Goal: Communication & Community: Answer question/provide support

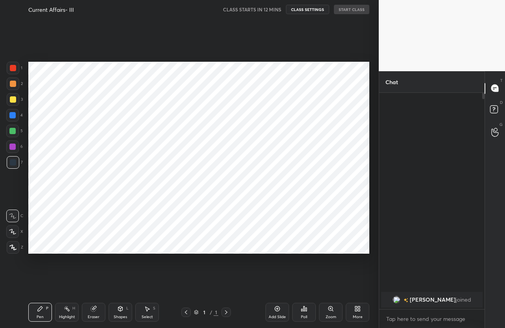
scroll to position [278, 347]
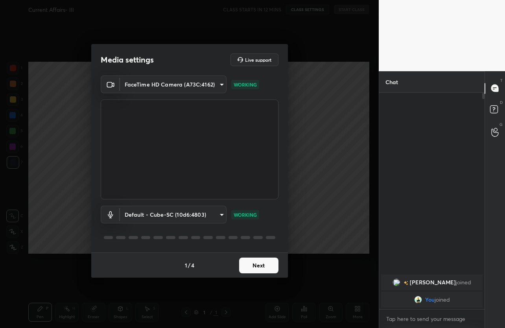
click at [254, 268] on button "Next" at bounding box center [258, 266] width 39 height 16
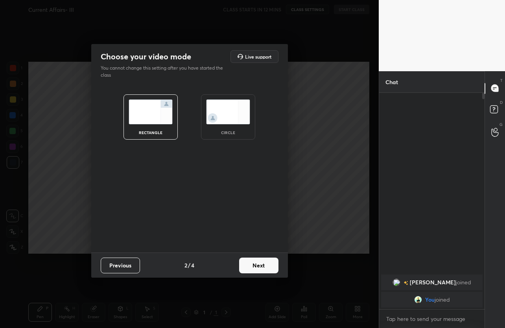
click at [254, 268] on button "Next" at bounding box center [258, 266] width 39 height 16
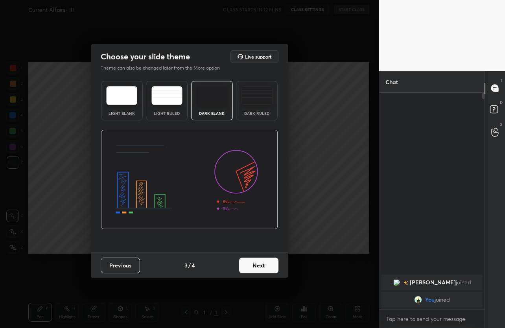
click at [254, 268] on button "Next" at bounding box center [258, 266] width 39 height 16
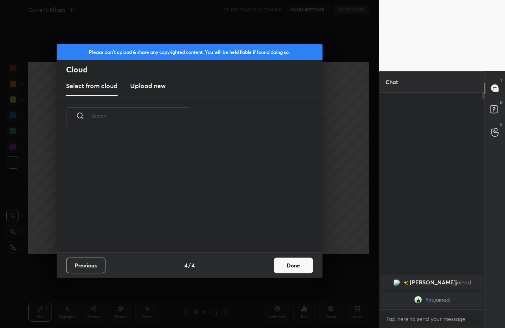
click at [254, 268] on div "Previous 4 / 4 Done" at bounding box center [190, 264] width 266 height 25
click at [289, 268] on button "Done" at bounding box center [293, 266] width 39 height 16
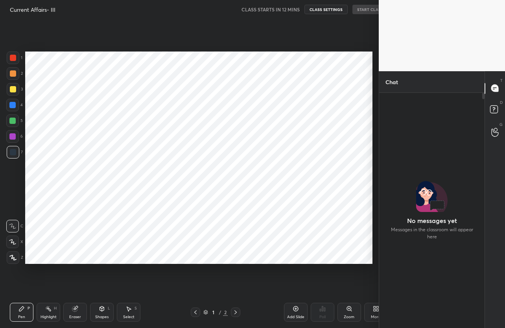
scroll to position [39043, 38973]
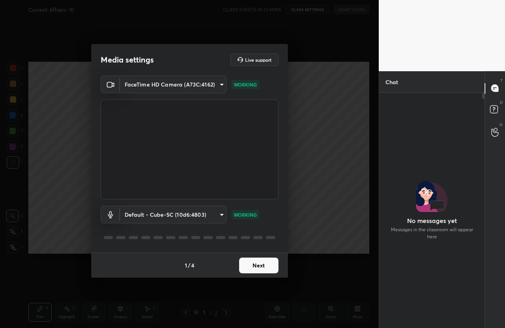
click at [272, 266] on button "Next" at bounding box center [258, 266] width 39 height 16
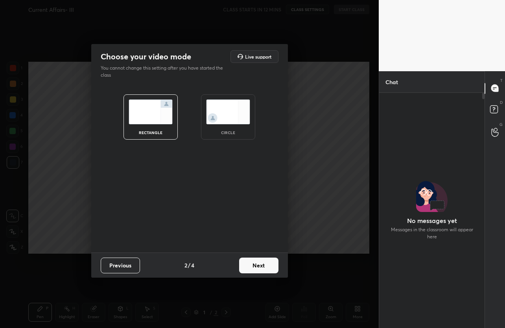
click at [272, 266] on button "Next" at bounding box center [258, 266] width 39 height 16
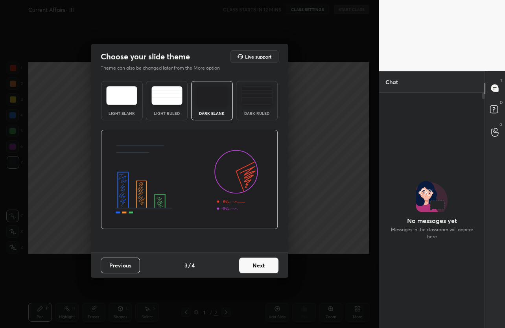
click at [272, 266] on button "Next" at bounding box center [258, 266] width 39 height 16
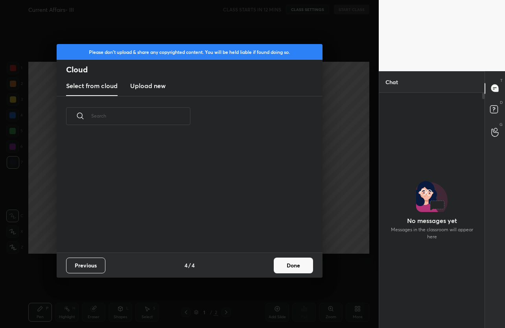
scroll to position [0, 0]
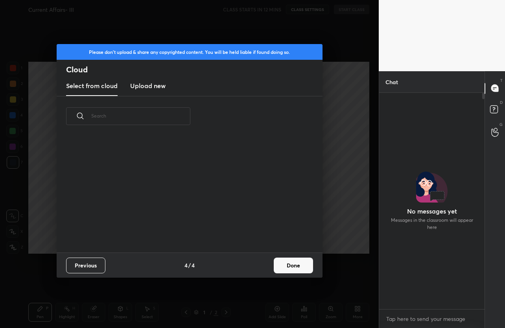
click at [284, 266] on button "Done" at bounding box center [293, 266] width 39 height 16
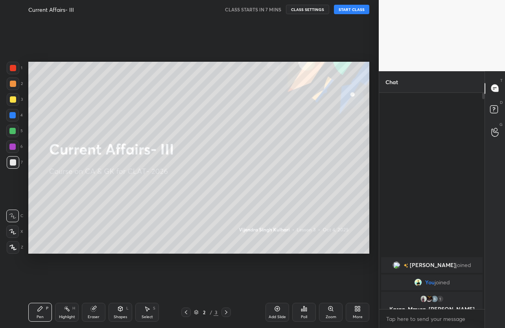
click at [346, 11] on button "START CLASS" at bounding box center [351, 9] width 35 height 9
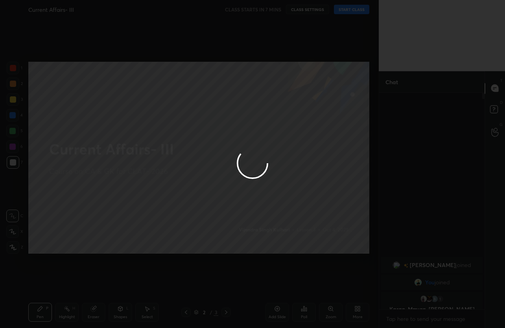
type textarea "x"
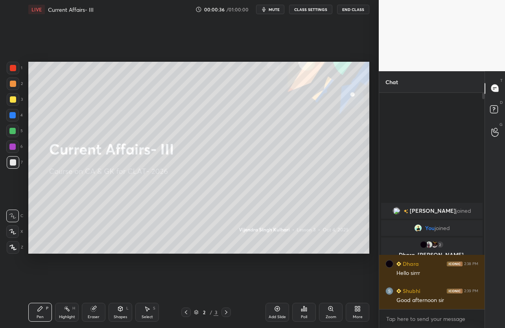
click at [282, 10] on button "mute" at bounding box center [270, 9] width 28 height 9
click at [282, 10] on span "unmute" at bounding box center [273, 10] width 17 height 6
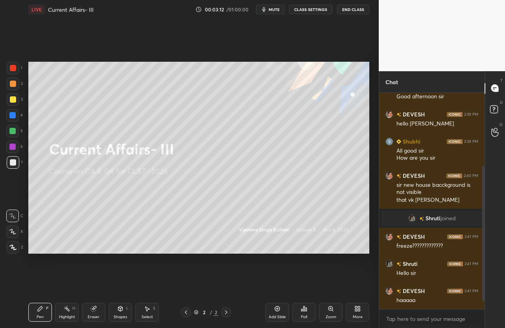
scroll to position [138, 0]
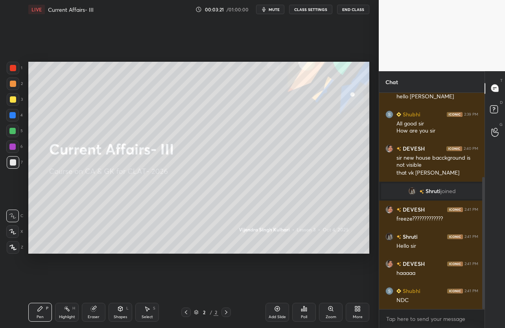
click at [365, 309] on div "More" at bounding box center [358, 312] width 24 height 19
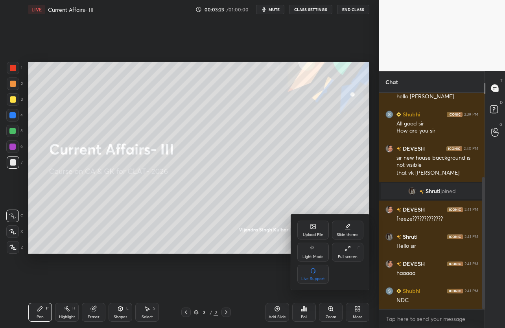
click at [312, 229] on icon at bounding box center [313, 226] width 6 height 6
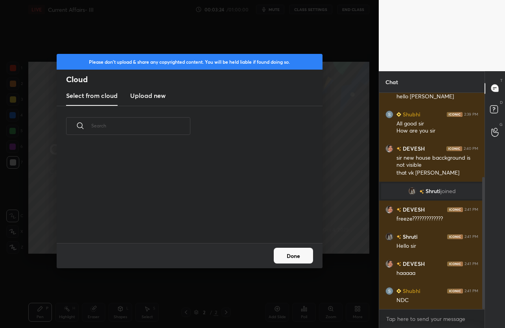
scroll to position [97, 252]
click at [144, 96] on h3 "Upload new" at bounding box center [147, 95] width 35 height 9
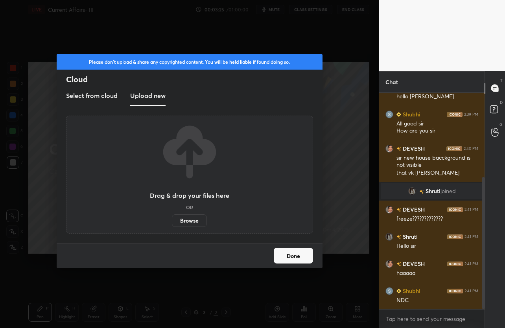
click at [191, 225] on label "Browse" at bounding box center [189, 220] width 35 height 13
click at [172, 225] on input "Browse" at bounding box center [172, 220] width 0 height 13
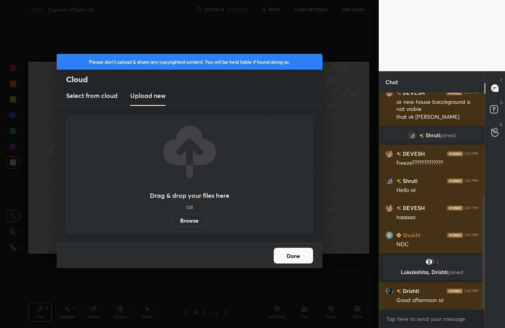
scroll to position [196, 0]
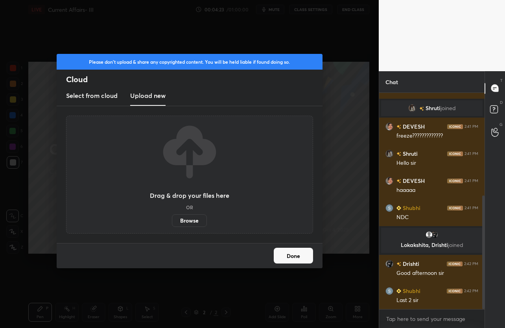
click at [175, 221] on label "Browse" at bounding box center [189, 220] width 35 height 13
click at [172, 221] on input "Browse" at bounding box center [172, 220] width 0 height 13
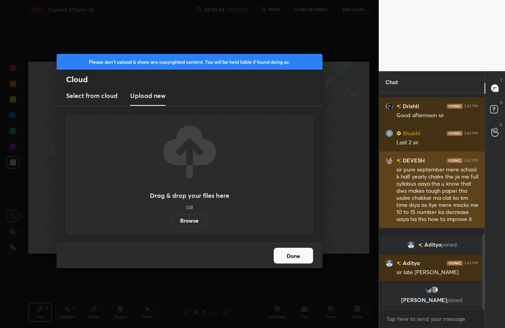
scroll to position [407, 0]
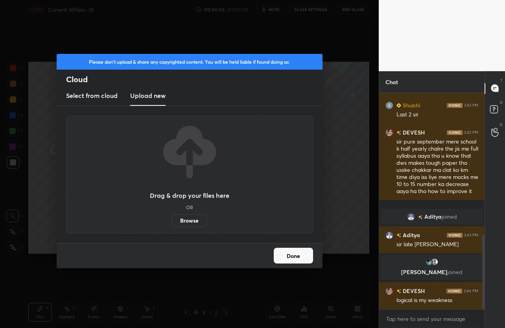
click at [186, 220] on label "Browse" at bounding box center [189, 220] width 35 height 13
click at [172, 220] on input "Browse" at bounding box center [172, 220] width 0 height 13
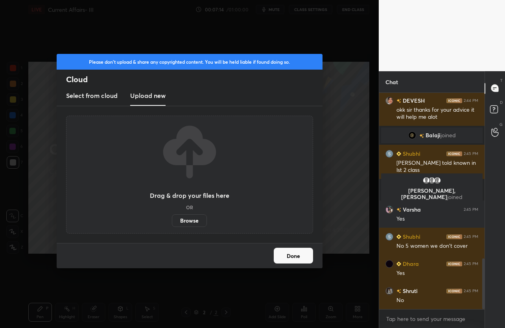
scroll to position [732, 0]
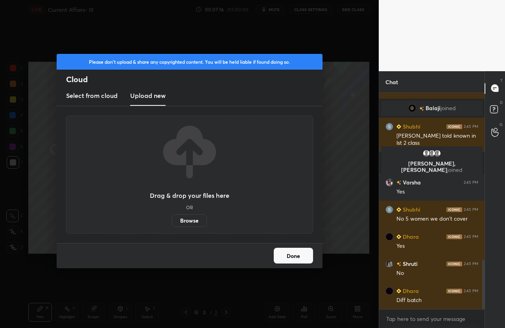
click at [293, 257] on button "Done" at bounding box center [293, 256] width 39 height 16
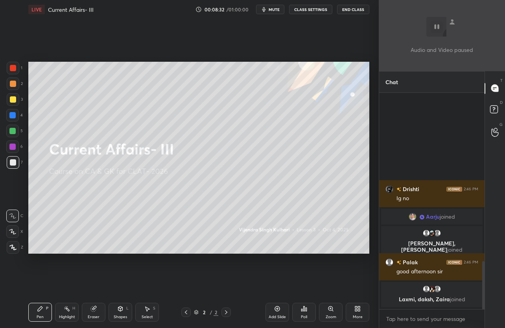
scroll to position [762, 0]
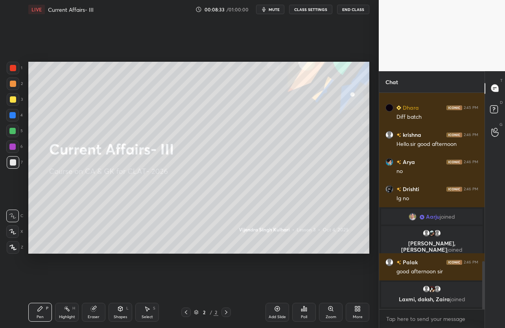
click at [284, 12] on button "mute" at bounding box center [270, 9] width 28 height 9
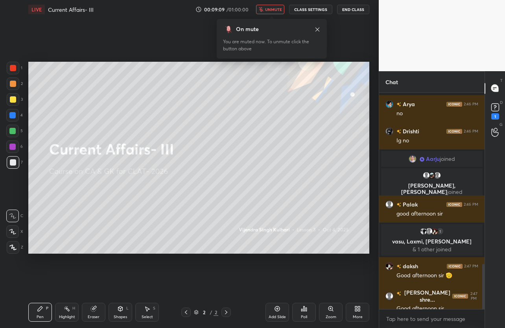
scroll to position [823, 0]
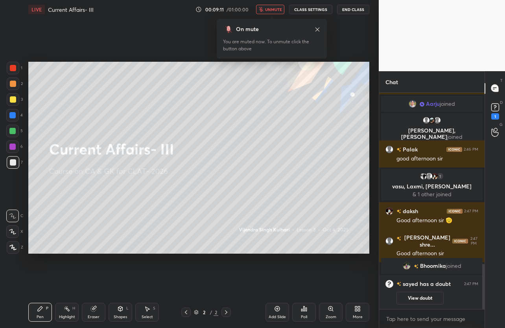
click at [274, 12] on button "unmute" at bounding box center [270, 9] width 28 height 9
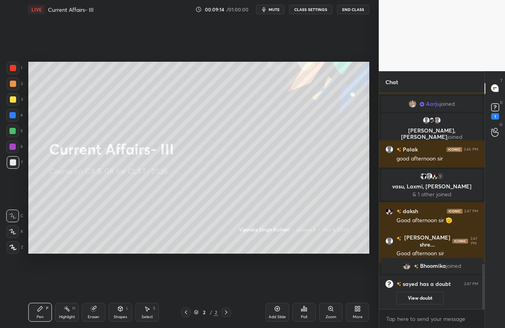
click at [355, 309] on icon at bounding box center [356, 310] width 2 height 2
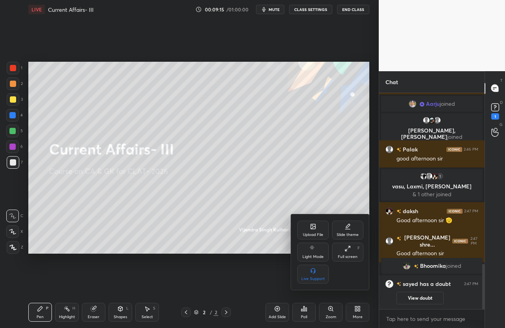
click at [313, 233] on div "Upload File" at bounding box center [313, 235] width 20 height 4
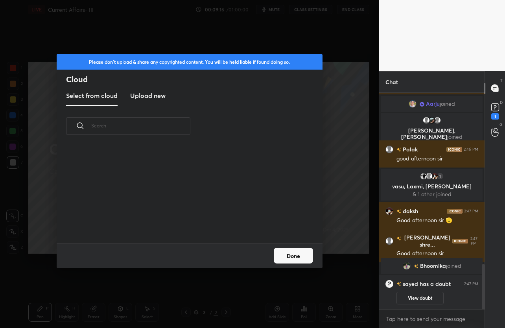
scroll to position [97, 252]
click at [152, 96] on h3 "Upload new" at bounding box center [147, 95] width 35 height 9
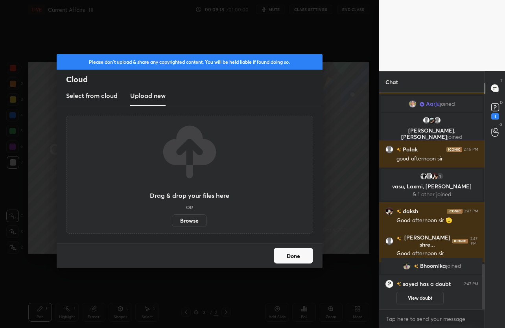
click at [201, 221] on label "Browse" at bounding box center [189, 220] width 35 height 13
click at [172, 221] on input "Browse" at bounding box center [172, 220] width 0 height 13
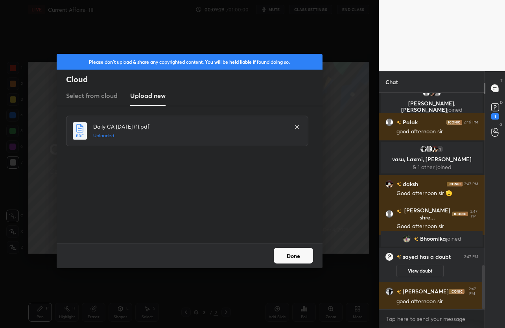
click at [301, 259] on button "Done" at bounding box center [293, 256] width 39 height 16
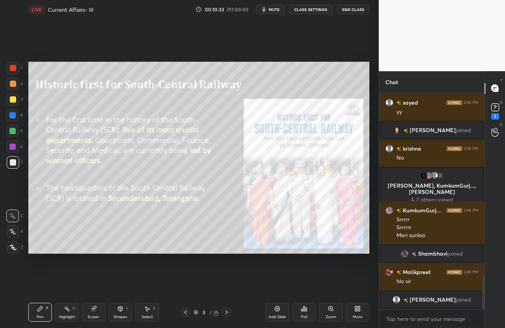
scroll to position [1176, 0]
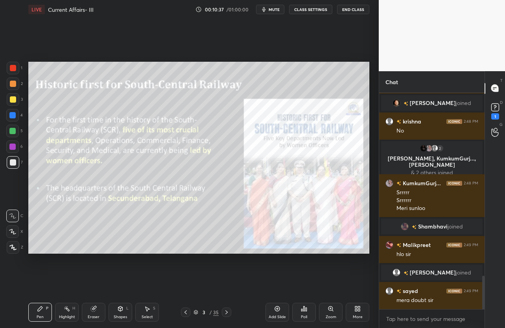
click at [20, 156] on div "7" at bounding box center [15, 162] width 16 height 13
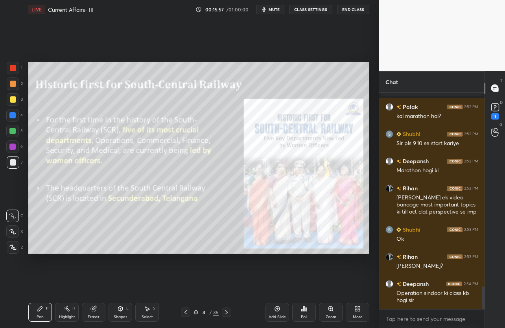
scroll to position [1829, 0]
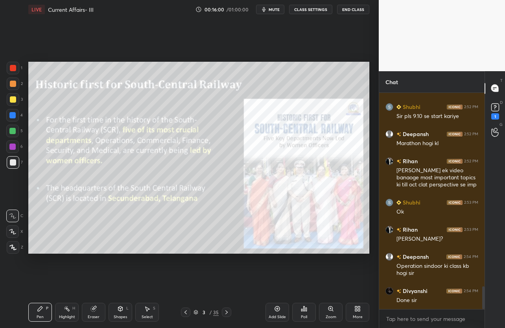
click at [226, 313] on icon at bounding box center [226, 312] width 6 height 6
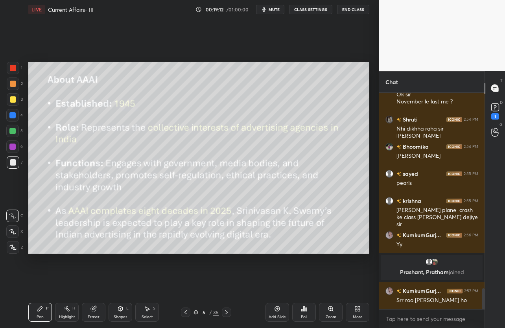
scroll to position [2034, 0]
drag, startPoint x: 284, startPoint y: 304, endPoint x: 274, endPoint y: 307, distance: 10.6
click at [281, 305] on div "Add Slide" at bounding box center [277, 312] width 24 height 19
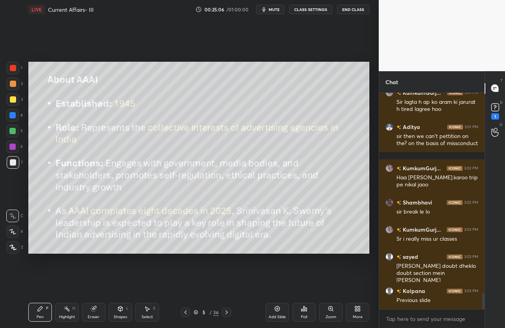
scroll to position [2613, 0]
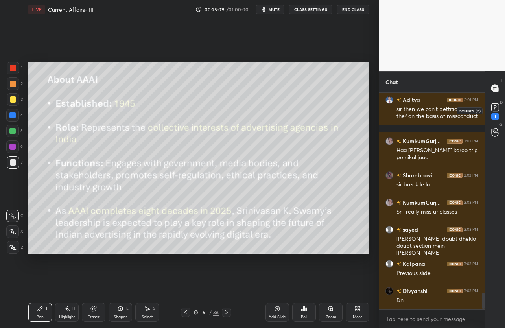
click at [499, 105] on icon at bounding box center [495, 107] width 12 height 12
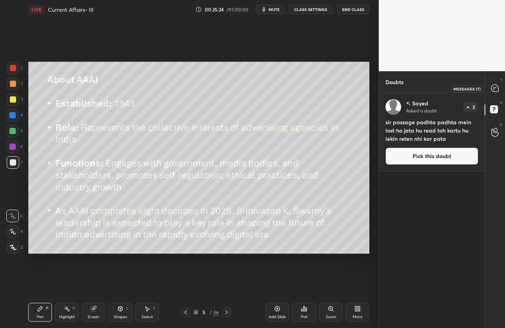
click at [493, 87] on icon at bounding box center [494, 88] width 7 height 7
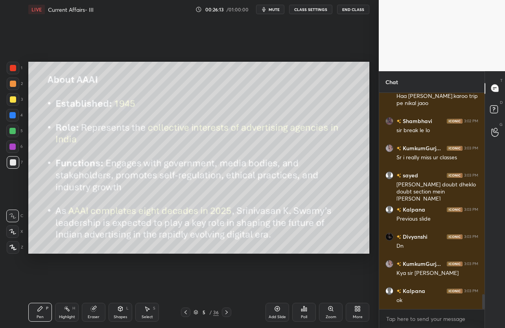
scroll to position [2911, 0]
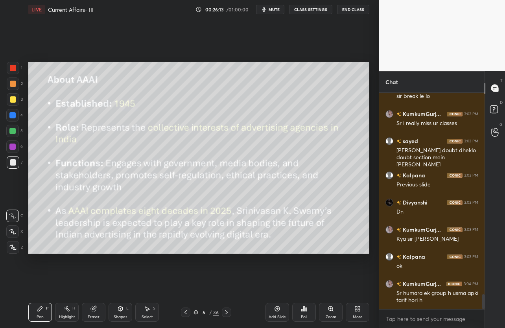
click at [229, 310] on icon at bounding box center [226, 312] width 6 height 6
click at [228, 315] on icon at bounding box center [226, 312] width 6 height 6
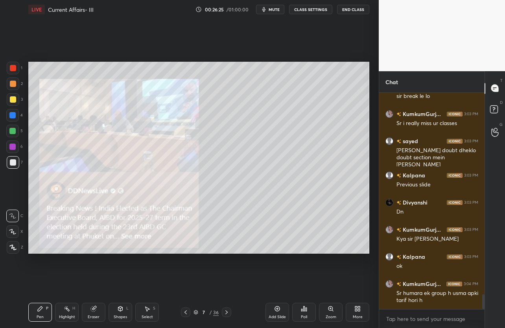
click at [228, 314] on icon at bounding box center [226, 312] width 6 height 6
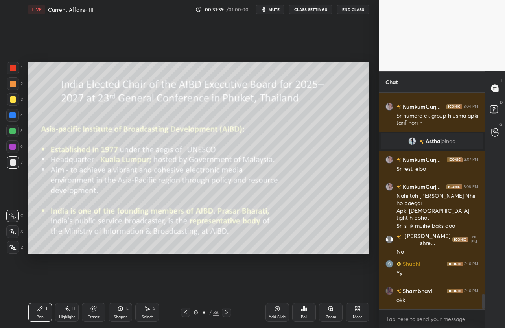
scroll to position [2861, 0]
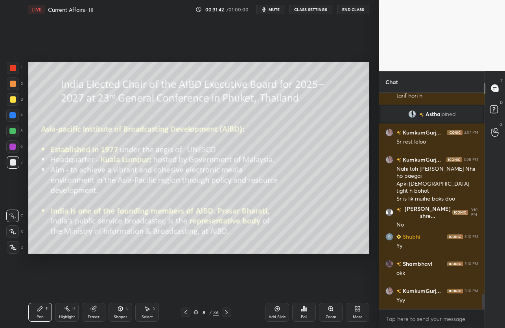
click at [279, 13] on button "mute" at bounding box center [270, 9] width 28 height 9
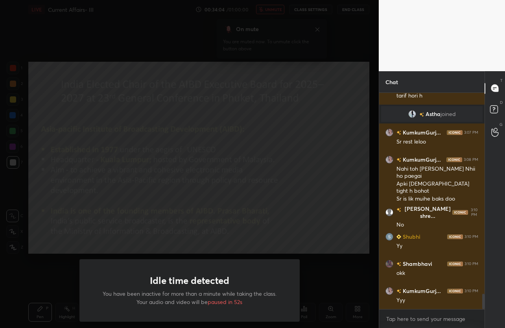
scroll to position [2888, 0]
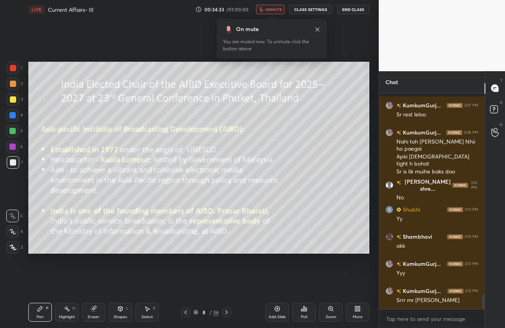
click at [265, 10] on button "unmute" at bounding box center [270, 9] width 28 height 9
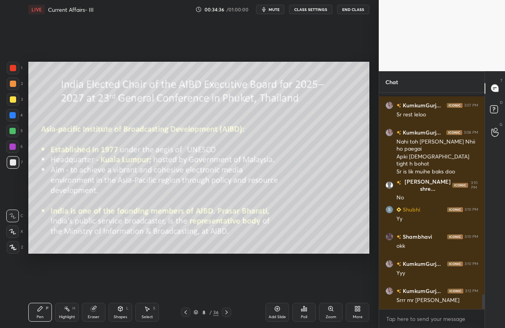
click at [229, 316] on div at bounding box center [226, 311] width 9 height 9
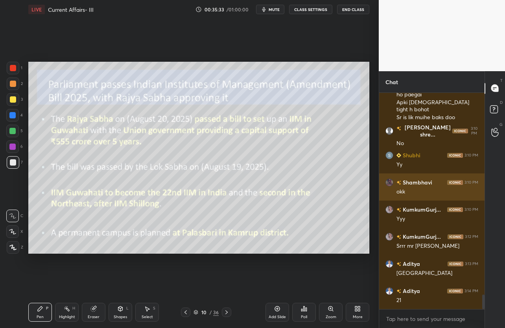
scroll to position [2961, 0]
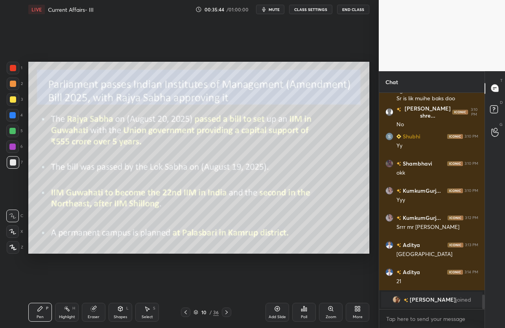
click at [91, 312] on div "Eraser" at bounding box center [94, 312] width 24 height 19
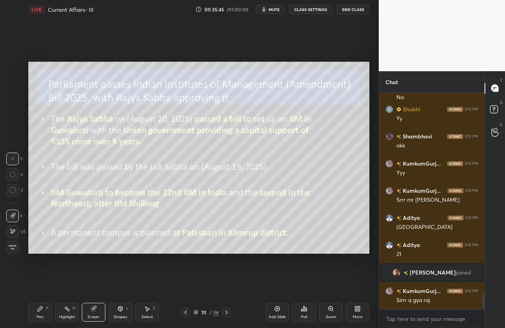
scroll to position [2878, 0]
click at [16, 247] on span "Erase all" at bounding box center [13, 248] width 12 height 6
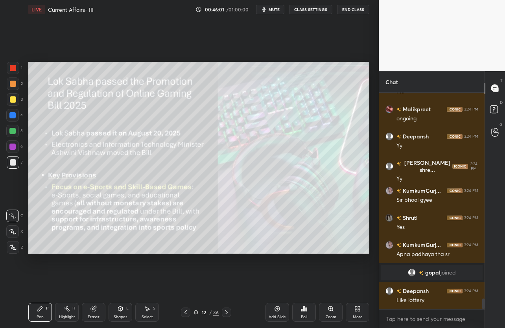
scroll to position [4211, 0]
click at [277, 309] on icon at bounding box center [277, 309] width 6 height 6
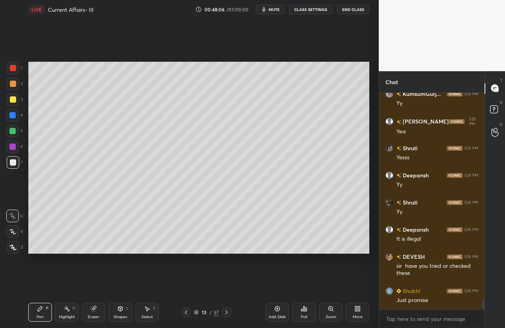
scroll to position [4701, 0]
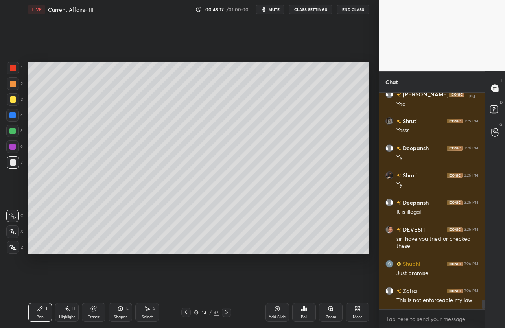
drag, startPoint x: 280, startPoint y: 306, endPoint x: 275, endPoint y: 300, distance: 7.8
click at [277, 303] on div "Add Slide" at bounding box center [277, 312] width 24 height 19
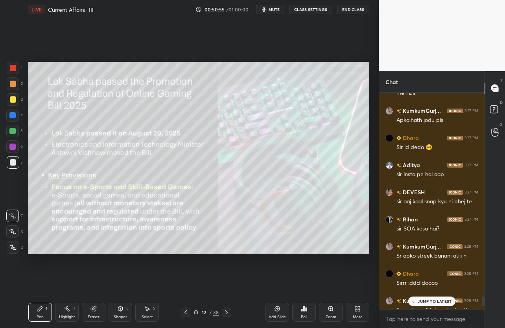
scroll to position [4770, 0]
type textarea "x"
click at [420, 316] on textarea at bounding box center [431, 319] width 93 height 13
type textarea "s"
type textarea "x"
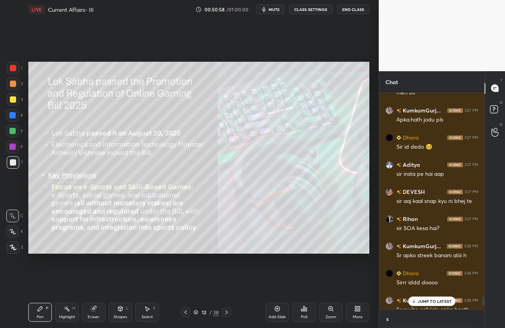
scroll to position [230, 103]
type textarea "sn"
type textarea "x"
type textarea "sna"
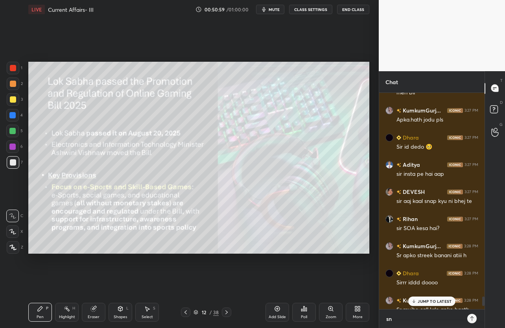
type textarea "x"
type textarea "snap"
type textarea "x"
type textarea "snap-"
type textarea "x"
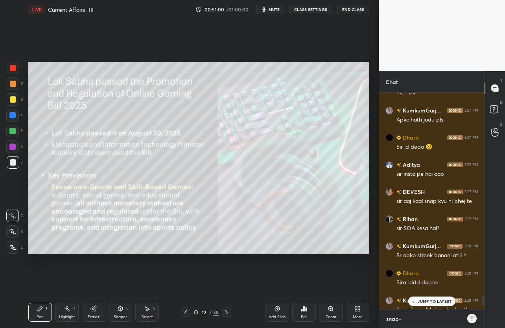
type textarea "snap-"
type textarea "x"
type textarea "snap- A"
type textarea "x"
type textarea "snap- AD"
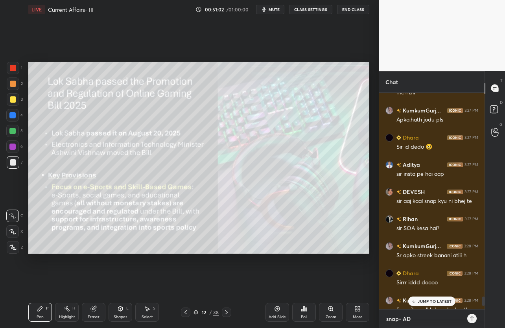
type textarea "x"
type textarea "snap- ADV"
type textarea "x"
type textarea "snap- ADV_"
type textarea "x"
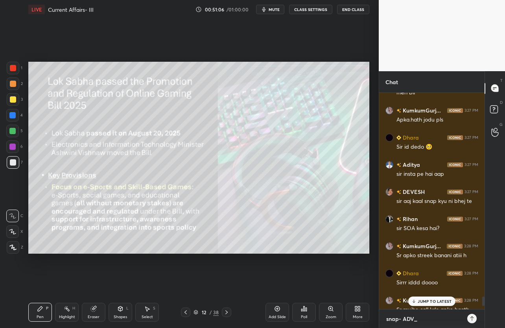
type textarea "snap- ADV_v"
type textarea "x"
type textarea "snap- ADV_vi"
type textarea "x"
type textarea "snap- ADV_vir"
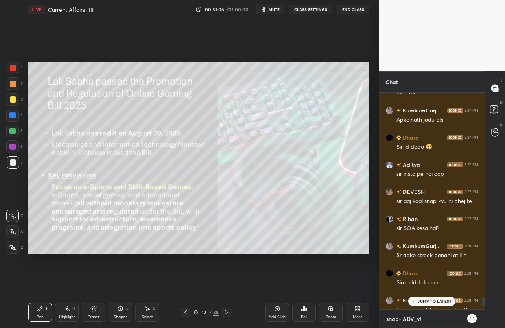
type textarea "x"
type textarea "snap- ADV_vire"
type textarea "x"
type textarea "snap- ADV_viren"
type textarea "x"
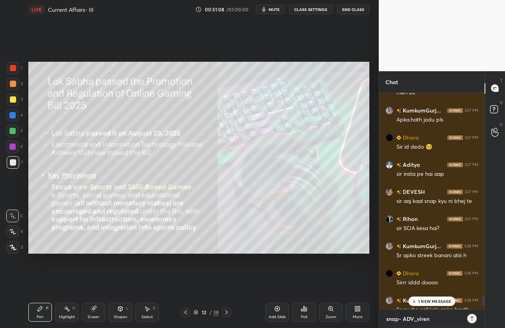
type textarea "snap- ADV_vire"
type textarea "x"
type textarea "snap- ADV_vir"
type textarea "x"
type textarea "snap- ADV_vi"
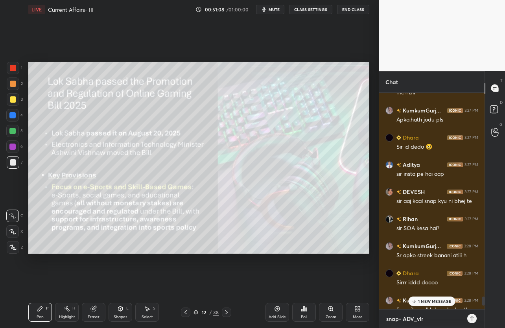
type textarea "x"
type textarea "snap- ADV_v"
type textarea "x"
type textarea "snap- ADV_"
type textarea "x"
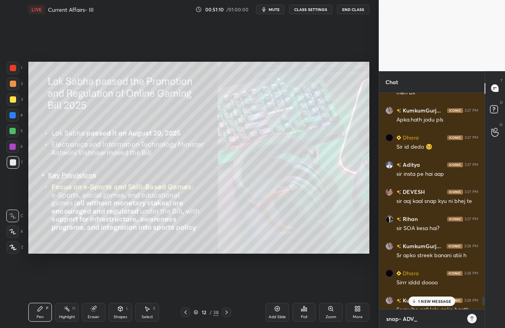
type textarea "snap- ADV_V"
type textarea "x"
type textarea "snap- ADV_Vi"
type textarea "x"
type textarea "snap- ADV_Vir"
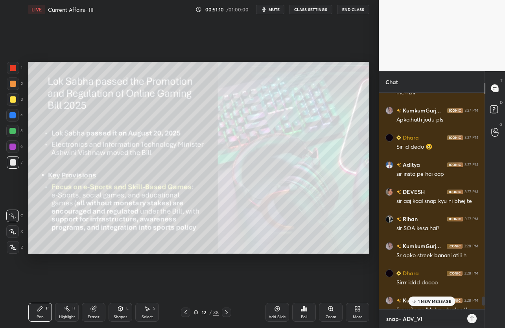
type textarea "x"
type textarea "snap- ADV_Vire"
type textarea "x"
type textarea "snap- ADV_Viren"
type textarea "x"
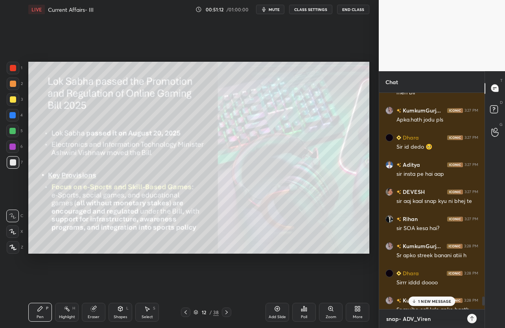
type textarea "snap- ADV_Viren2"
type textarea "x"
type textarea "snap- ADV_Viren25"
type textarea "x"
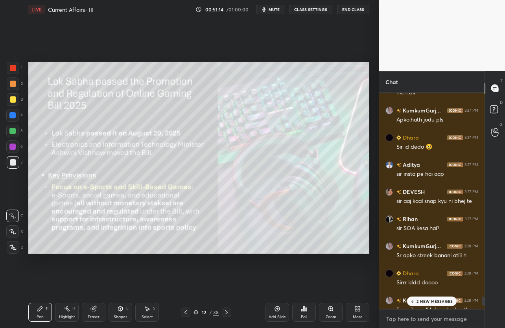
type textarea "i"
type textarea "x"
type textarea "in"
type textarea "x"
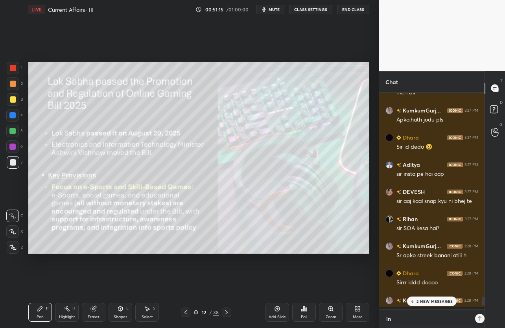
scroll to position [233, 103]
type textarea "ins"
type textarea "x"
type textarea "inst"
type textarea "x"
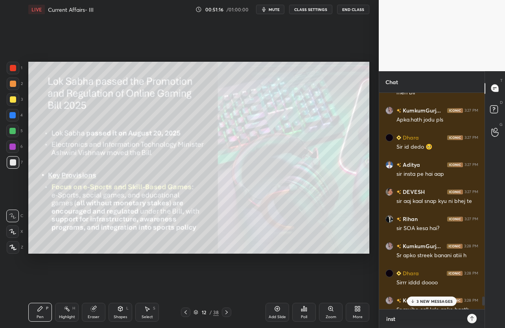
type textarea "insta"
type textarea "x"
type textarea "insta-"
type textarea "x"
type textarea "insta-"
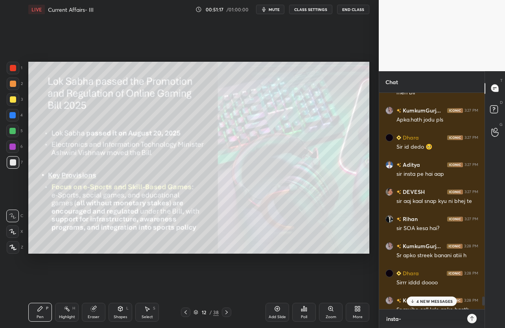
type textarea "x"
type textarea "insta- L"
type textarea "x"
type textarea "insta- LE"
type textarea "x"
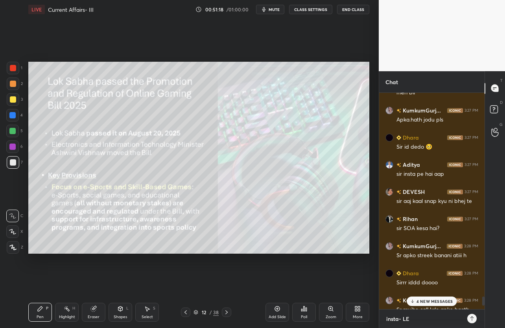
type textarea "insta- LEG"
type textarea "x"
type textarea "insta- LEGA"
type textarea "x"
type textarea "insta- LEGAL"
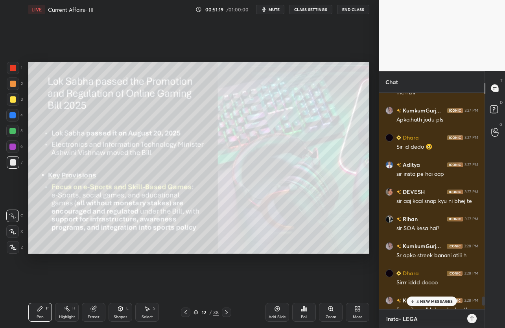
type textarea "x"
type textarea "insta- LEGALV"
type textarea "x"
type textarea "insta- LEGALVI"
type textarea "x"
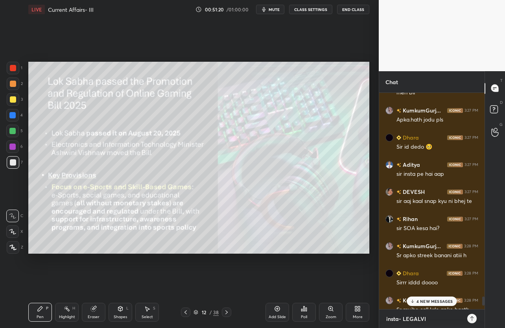
type textarea "insta- LEGALVIR"
type textarea "x"
type textarea "insta- LEGALVIRE"
type textarea "x"
type textarea "insta- LEGALVIREN"
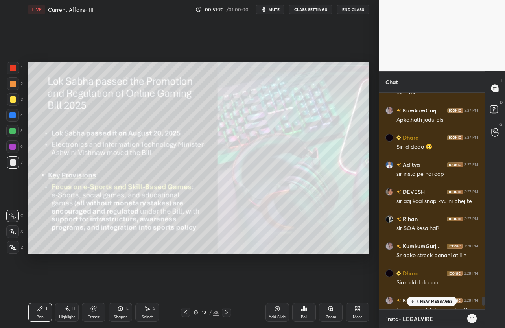
type textarea "x"
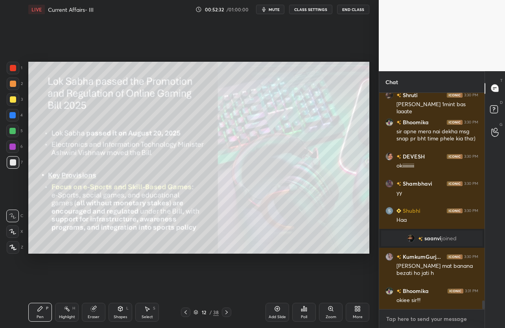
scroll to position [5254, 0]
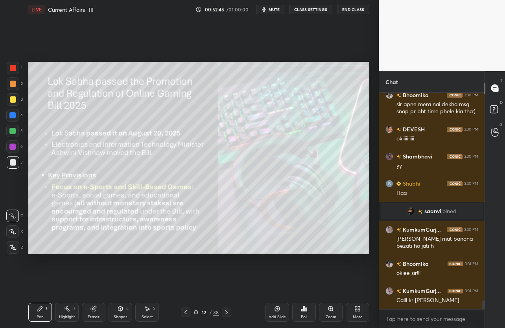
click at [225, 312] on icon at bounding box center [226, 312] width 6 height 6
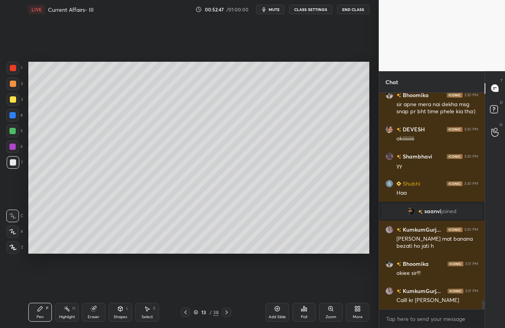
click at [225, 312] on icon at bounding box center [226, 312] width 6 height 6
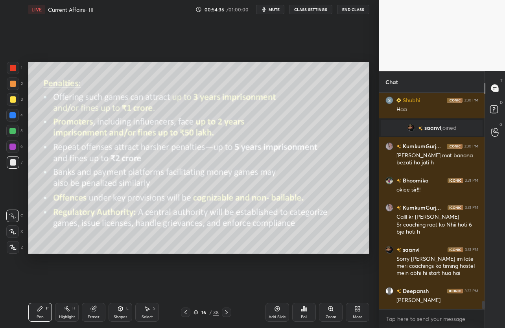
scroll to position [5364, 0]
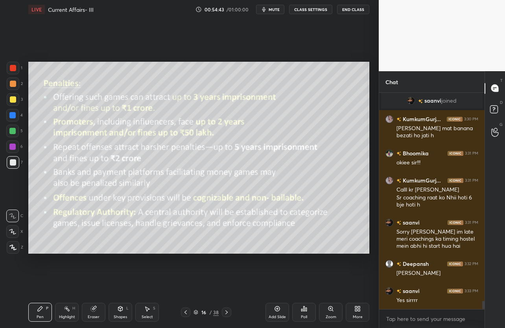
click at [374, 184] on div "1 2 3 4 5 6 7 C X Z C X Z E E Erase all H H LIVE Current Affairs- III 00:54:43 …" at bounding box center [189, 164] width 379 height 328
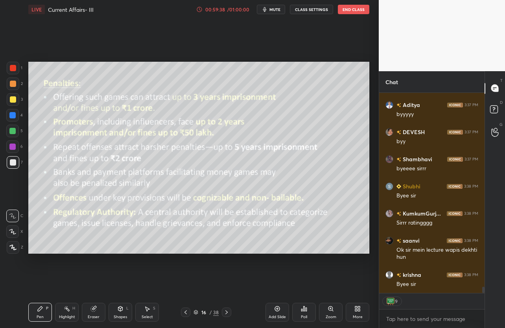
scroll to position [0, 0]
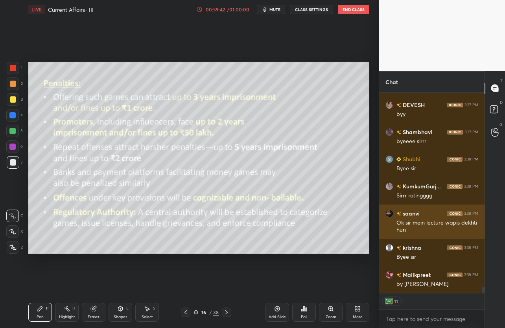
click at [391, 214] on img "grid" at bounding box center [389, 213] width 8 height 8
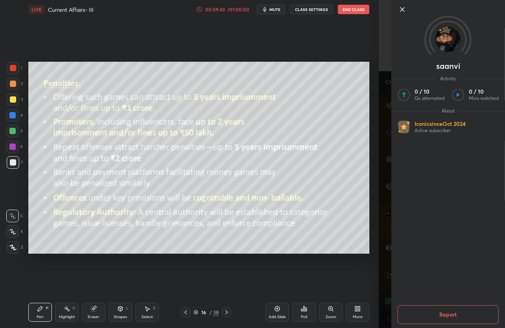
click at [391, 214] on div "saanvi Activity 0 / 10 Qs attempted 0 / 10 Mins watched About Iconic since [DAT…" at bounding box center [448, 164] width 114 height 328
click at [382, 219] on div "saanvi Activity 0 / 10 Qs attempted 0 / 10 Mins watched About Iconic since [DAT…" at bounding box center [442, 164] width 126 height 328
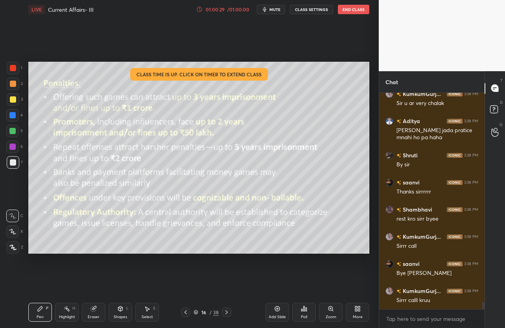
scroll to position [6481, 0]
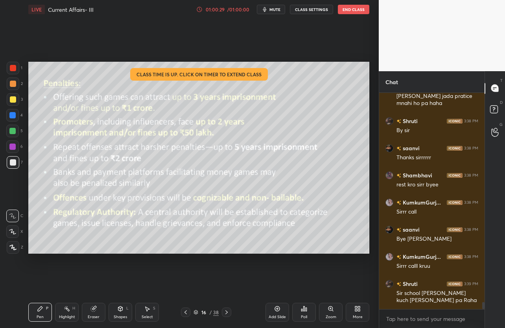
click at [347, 13] on button "End Class" at bounding box center [353, 9] width 31 height 9
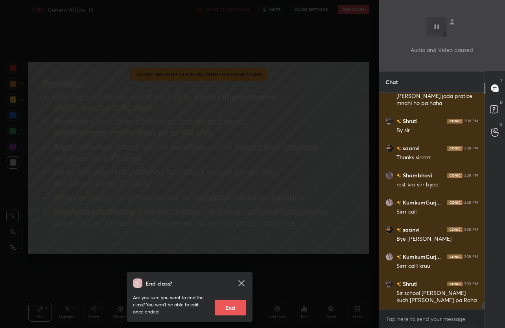
scroll to position [6508, 0]
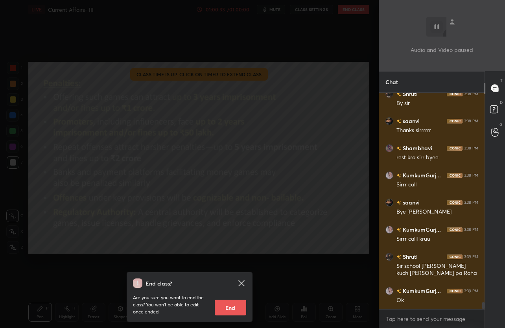
click at [239, 308] on button "End" at bounding box center [230, 308] width 31 height 16
type textarea "x"
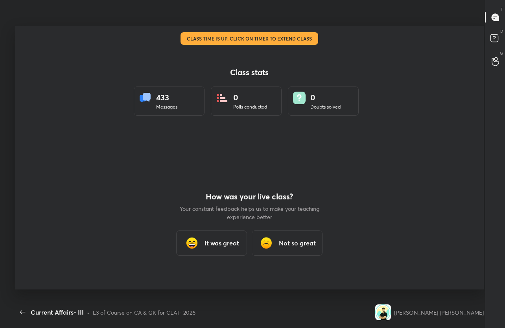
scroll to position [278, 499]
